Goal: Transaction & Acquisition: Purchase product/service

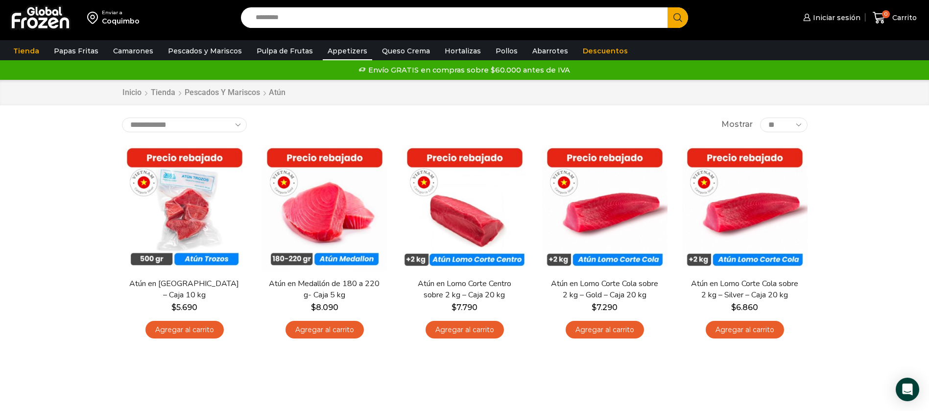
click at [331, 54] on link "Appetizers" at bounding box center [347, 51] width 49 height 19
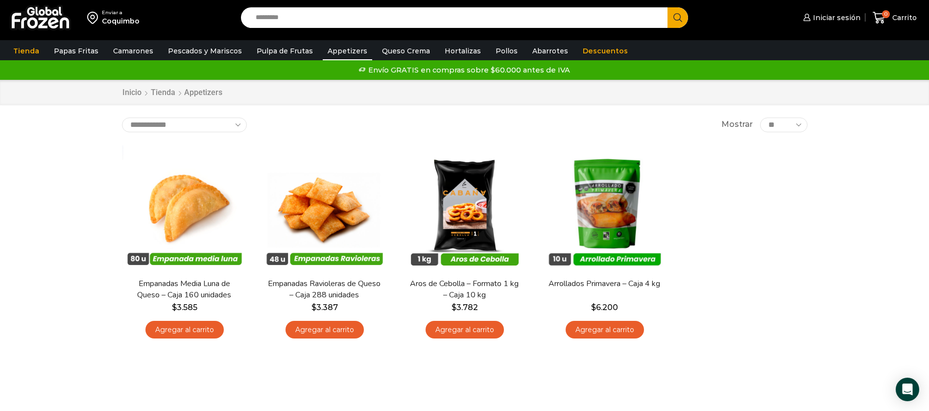
click at [443, 13] on input "Search input" at bounding box center [457, 17] width 412 height 21
type input "******"
click at [667, 7] on button "Search" at bounding box center [677, 17] width 21 height 21
